Goal: Task Accomplishment & Management: Manage account settings

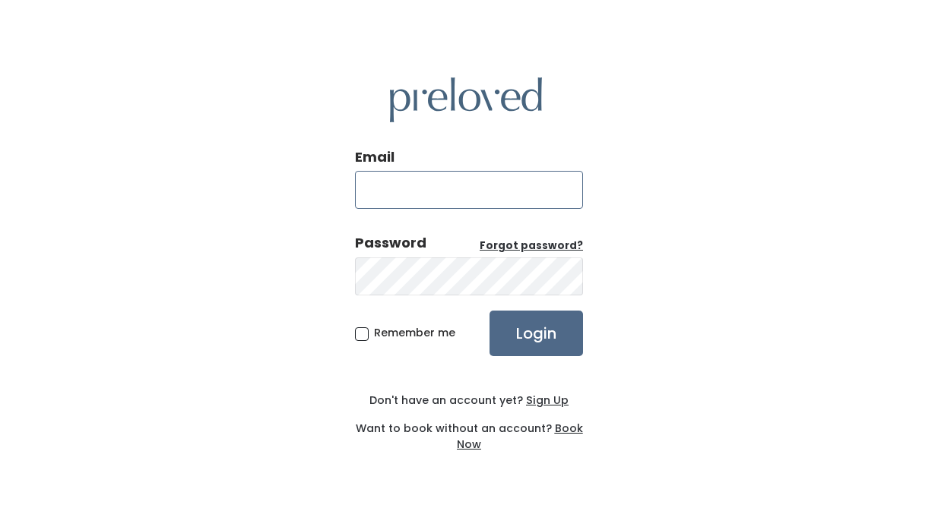
type input "[EMAIL_ADDRESS][DOMAIN_NAME]"
click at [536, 333] on input "Login" at bounding box center [535, 334] width 93 height 46
click at [517, 329] on input "Login" at bounding box center [535, 334] width 93 height 46
click at [526, 347] on input "Login" at bounding box center [535, 334] width 93 height 46
click at [194, 184] on div "Email barbarasramirez@yahoo.com Password Forgot password? Remember me Login Don…" at bounding box center [469, 265] width 938 height 530
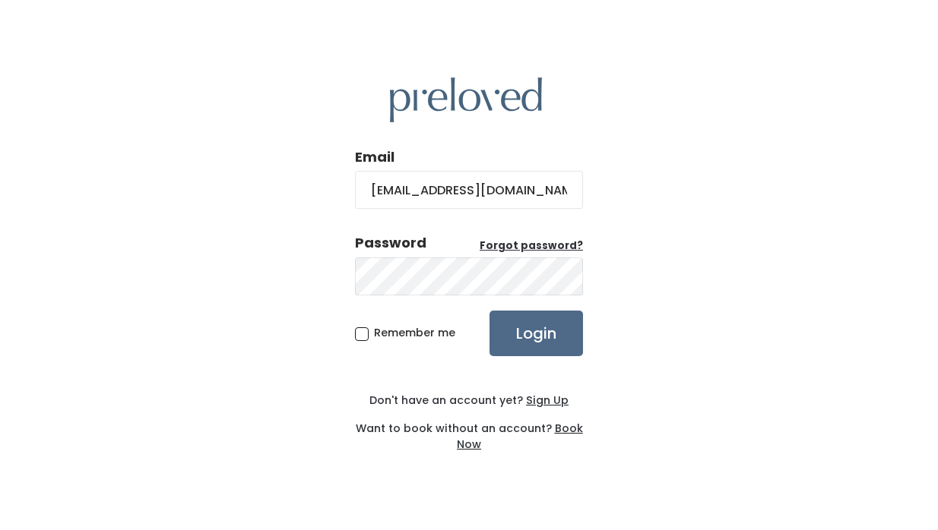
click at [374, 336] on span "Remember me" at bounding box center [414, 332] width 81 height 15
click at [374, 335] on input "Remember me" at bounding box center [379, 330] width 10 height 10
checkbox input "true"
click at [509, 338] on input "Login" at bounding box center [535, 334] width 93 height 46
click at [610, 261] on div "Email barbarasramirez@yahoo.com Password Forgot password? Remember me Login Don…" at bounding box center [469, 265] width 938 height 530
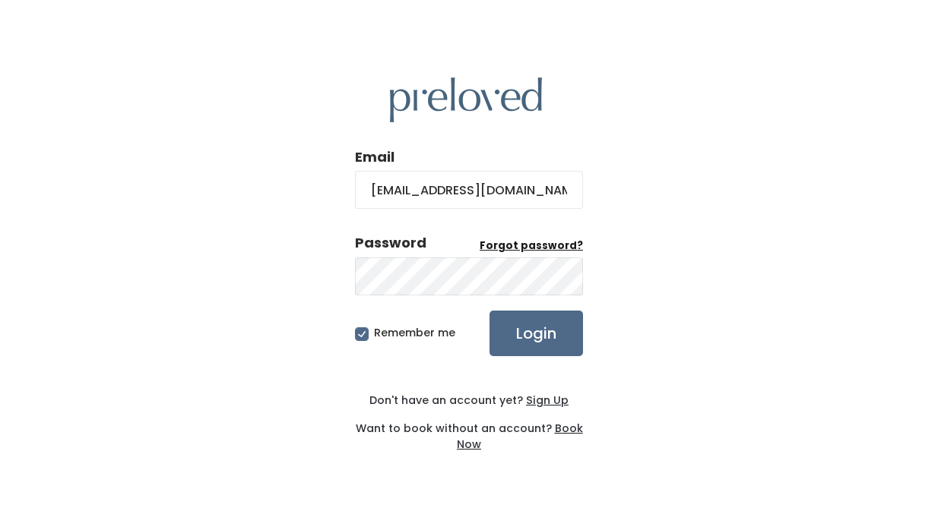
click at [574, 245] on u "Forgot password?" at bounding box center [531, 246] width 103 height 14
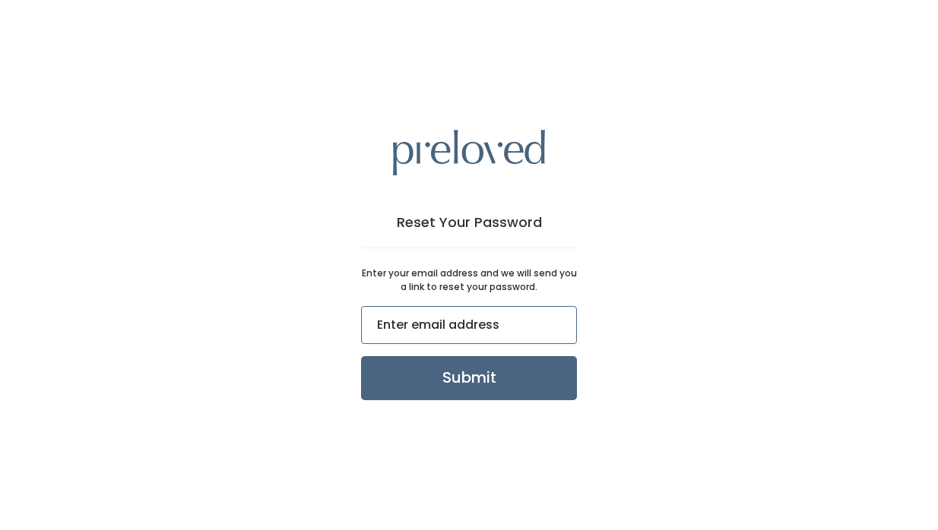
type input "barbarasramirez@yahoo.com"
click at [467, 373] on input "Submit" at bounding box center [469, 378] width 216 height 44
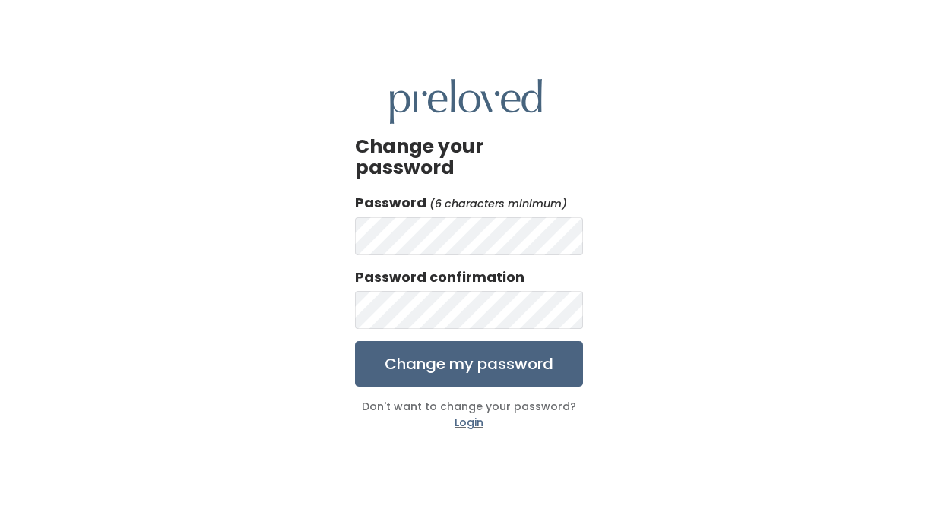
click at [451, 349] on input "Change my password" at bounding box center [469, 364] width 228 height 46
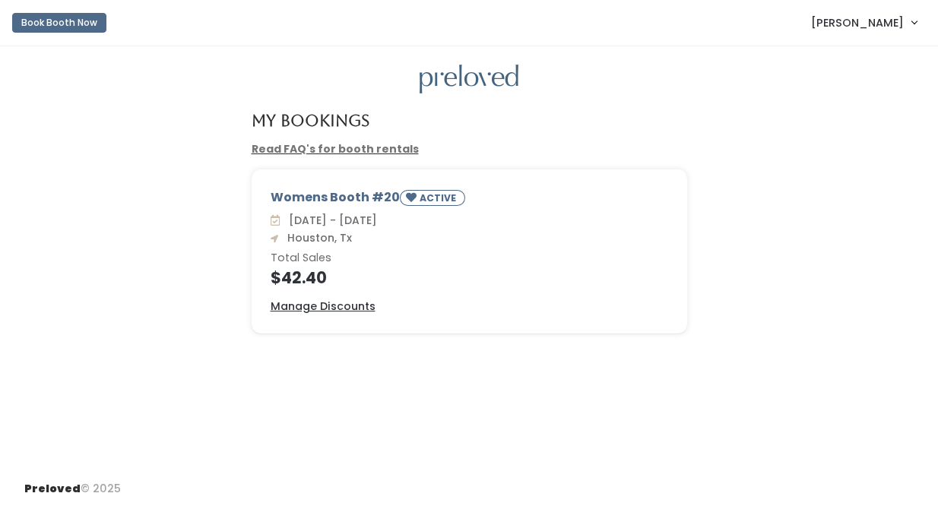
click at [338, 195] on div "Womens Booth #20 ACTIVE" at bounding box center [469, 200] width 397 height 24
click at [366, 264] on div "Sat. Aug 30 - Fri. Sep 5 Houston, Tx Total Sales $42.40" at bounding box center [469, 250] width 397 height 74
click at [481, 250] on div "Sat. Aug 30 - Fri. Sep 5 Houston, Tx Total Sales $42.40" at bounding box center [469, 250] width 397 height 74
click at [431, 197] on small "ACTIVE" at bounding box center [439, 198] width 40 height 13
click at [299, 269] on h4 "$42.40" at bounding box center [469, 277] width 397 height 17
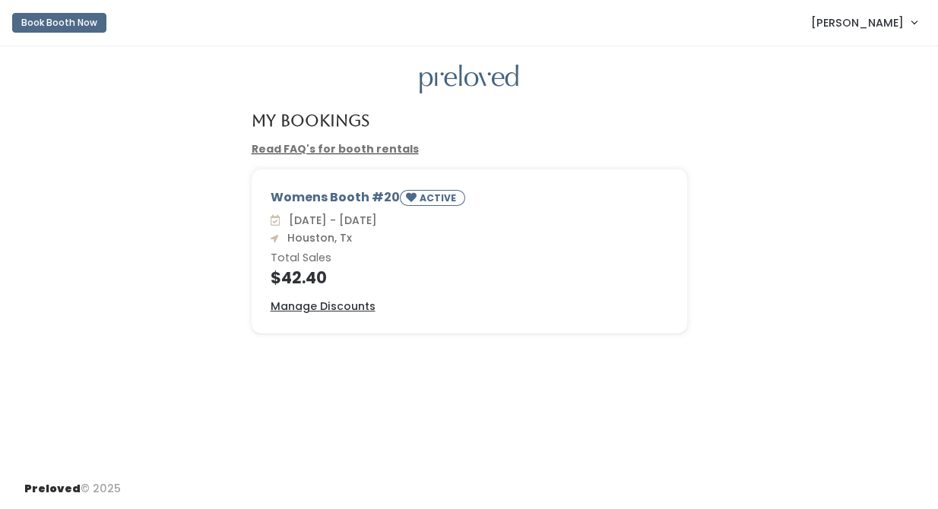
click at [301, 280] on h4 "$42.40" at bounding box center [469, 277] width 397 height 17
click at [312, 226] on span "Sat. Aug 30 - Fri. Sep 5" at bounding box center [330, 220] width 94 height 15
click at [321, 198] on div "Womens Booth #20 ACTIVE" at bounding box center [469, 200] width 397 height 24
click at [426, 198] on small "ACTIVE" at bounding box center [439, 198] width 40 height 13
click at [912, 23] on link "[PERSON_NAME]" at bounding box center [864, 22] width 136 height 33
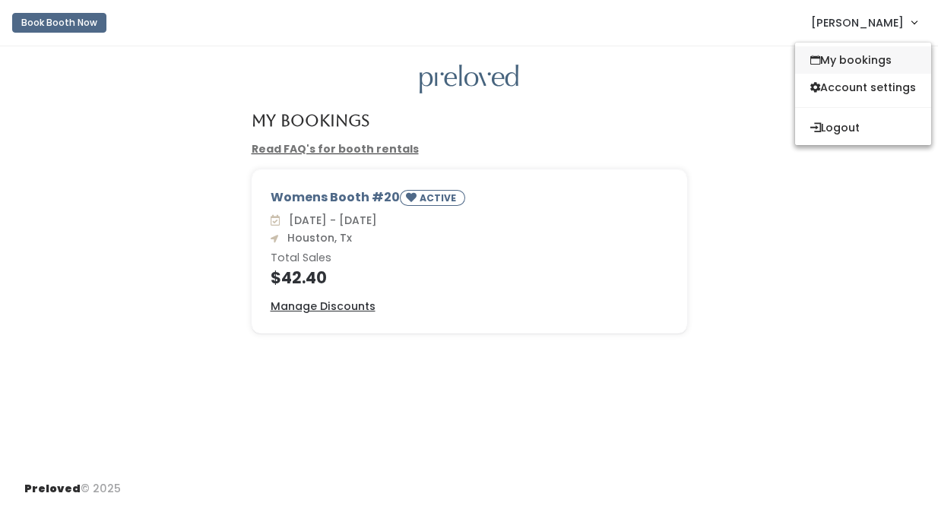
click at [865, 61] on link "My bookings" at bounding box center [863, 59] width 136 height 27
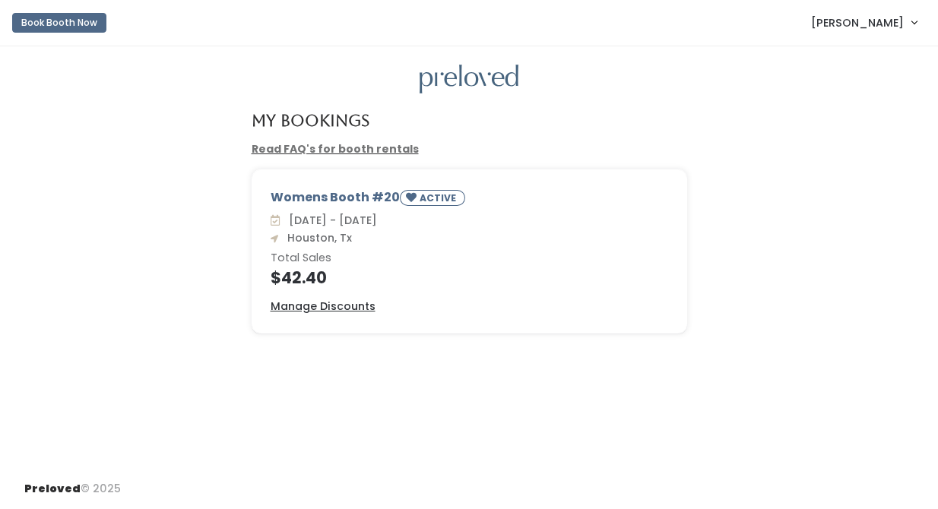
click at [320, 151] on link "Read FAQ's for booth rentals" at bounding box center [335, 148] width 167 height 15
click at [343, 304] on u "Manage Discounts" at bounding box center [323, 306] width 105 height 15
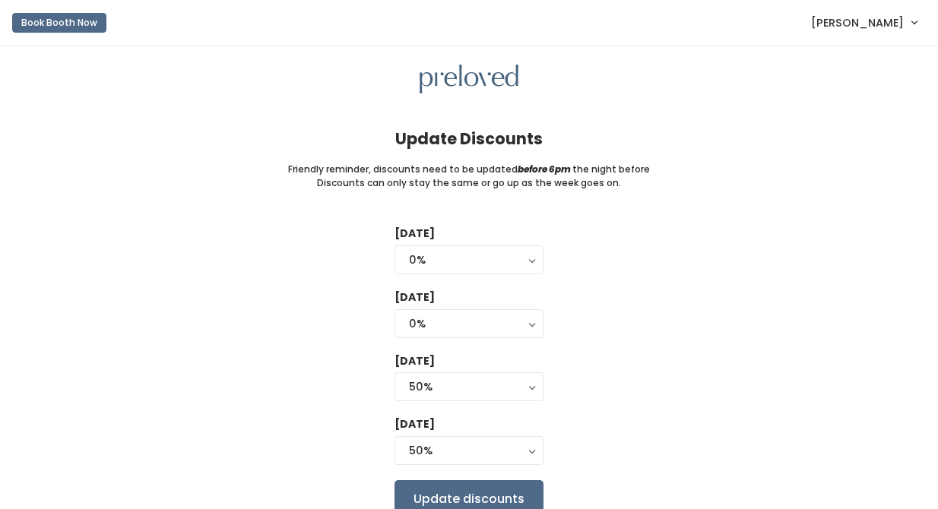
click at [880, 19] on span "[PERSON_NAME]" at bounding box center [857, 22] width 93 height 17
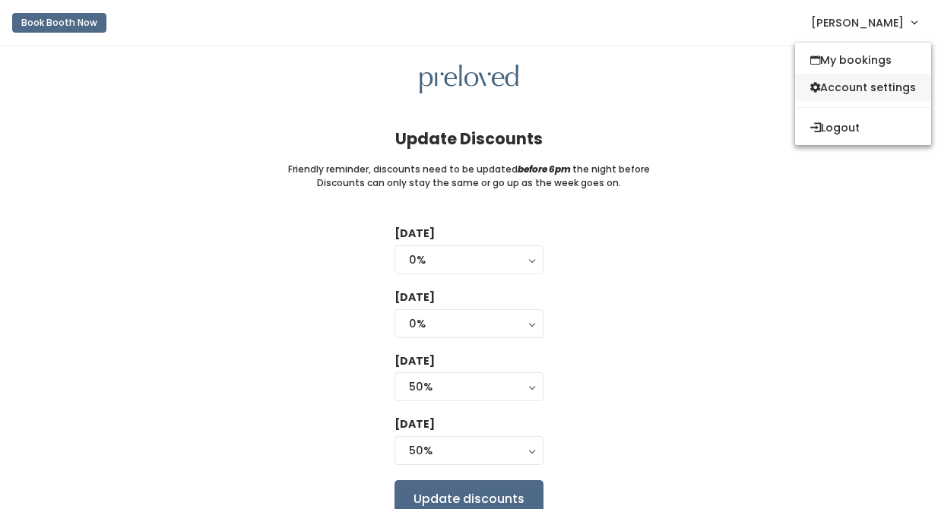
click at [865, 87] on link "Account settings" at bounding box center [863, 87] width 136 height 27
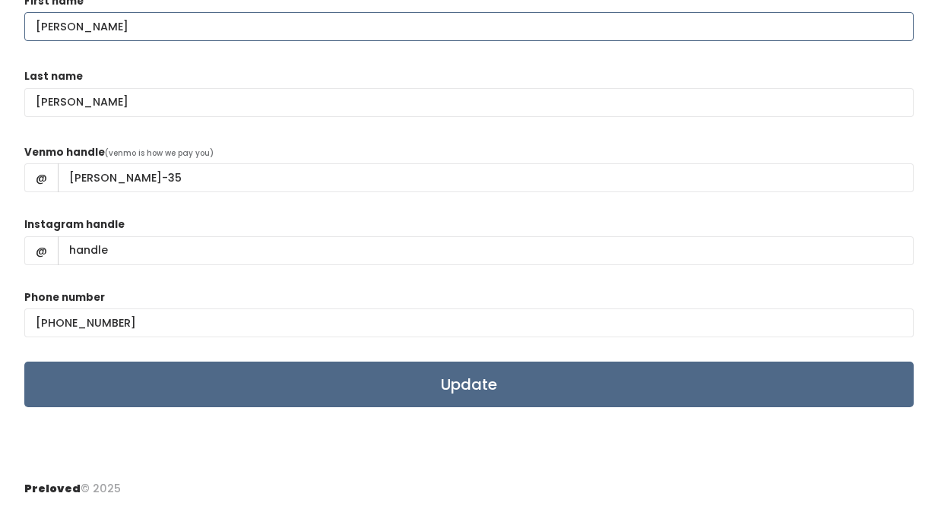
scroll to position [152, 0]
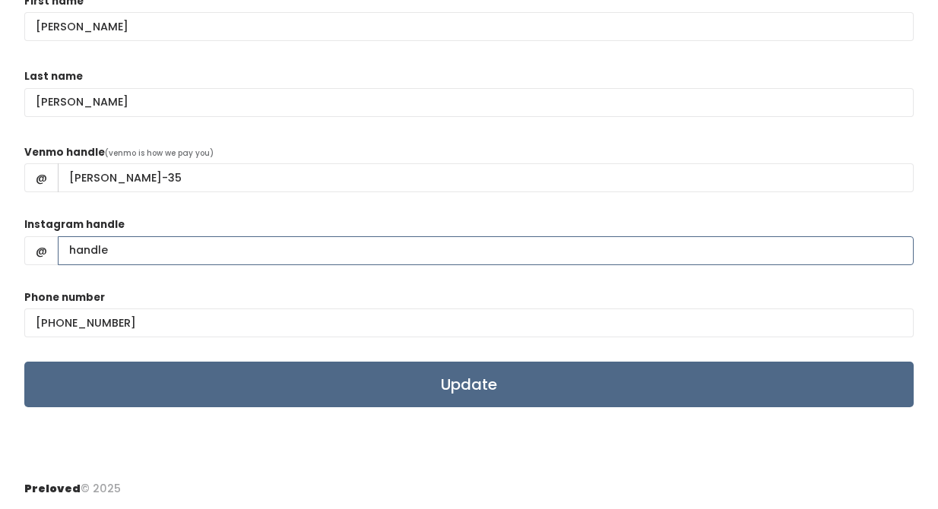
drag, startPoint x: 151, startPoint y: 252, endPoint x: 17, endPoint y: 242, distance: 134.1
click at [13, 242] on div "Edit Your Information First name Barbara Last name Ramirez Venmo handle (venmo …" at bounding box center [469, 181] width 938 height 575
type input "bsramirez"
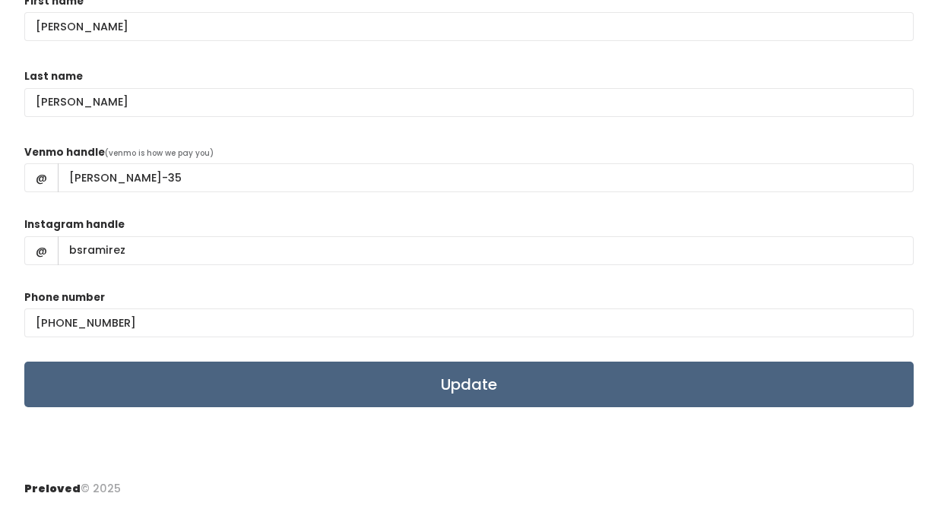
click at [369, 389] on input "Update" at bounding box center [468, 385] width 889 height 46
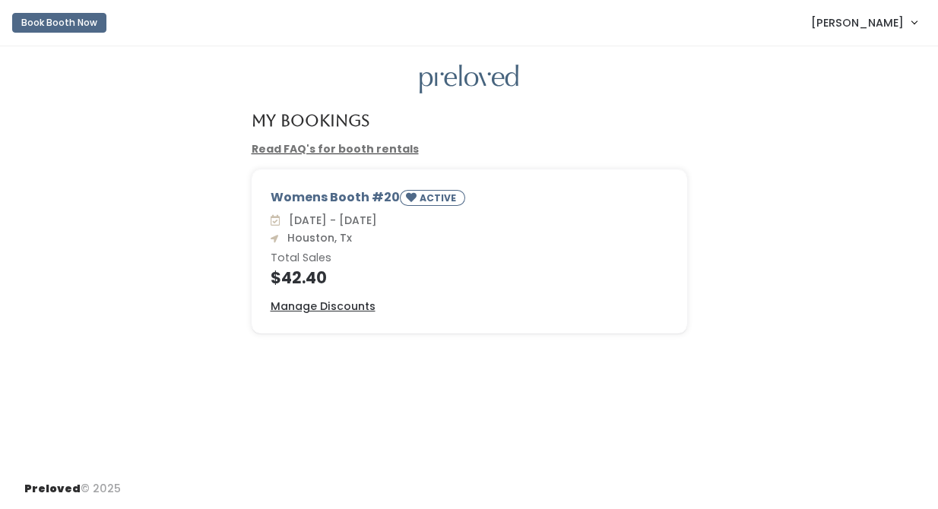
click at [296, 152] on link "Read FAQ's for booth rentals" at bounding box center [335, 148] width 167 height 15
